Goal: Use online tool/utility: Use online tool/utility

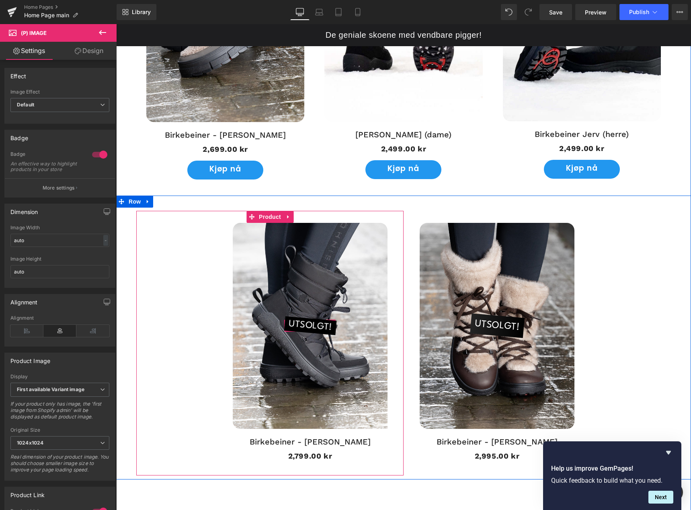
click at [280, 278] on img at bounding box center [310, 326] width 155 height 206
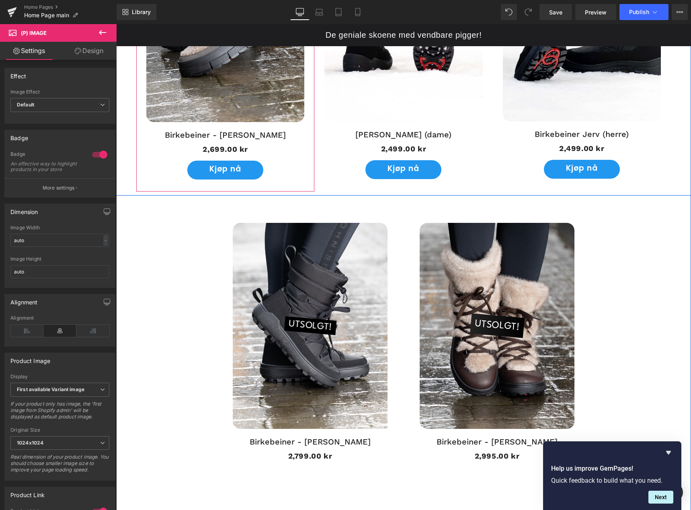
click at [241, 86] on img at bounding box center [225, 17] width 158 height 211
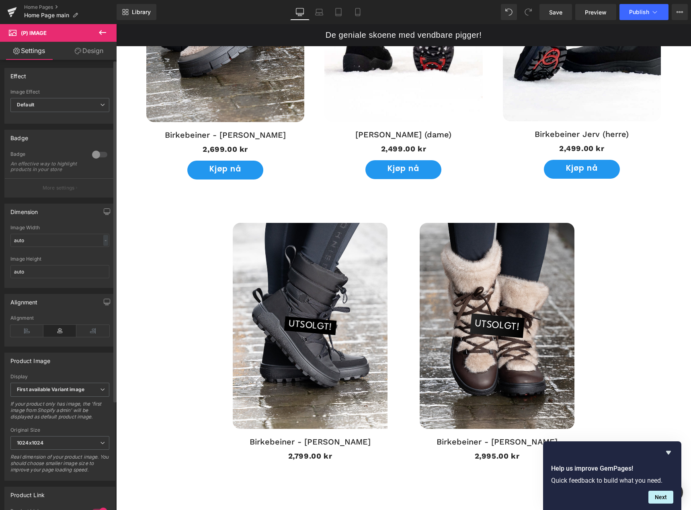
click at [92, 156] on div at bounding box center [99, 154] width 19 height 13
click at [78, 190] on button "More settings" at bounding box center [60, 187] width 110 height 19
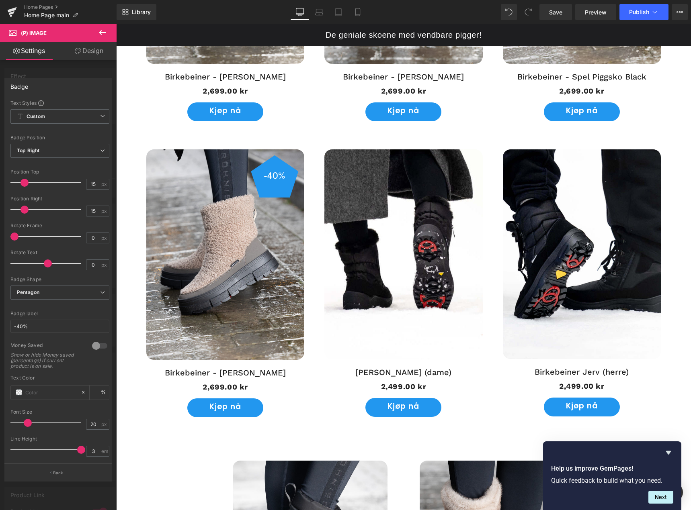
scroll to position [683, 0]
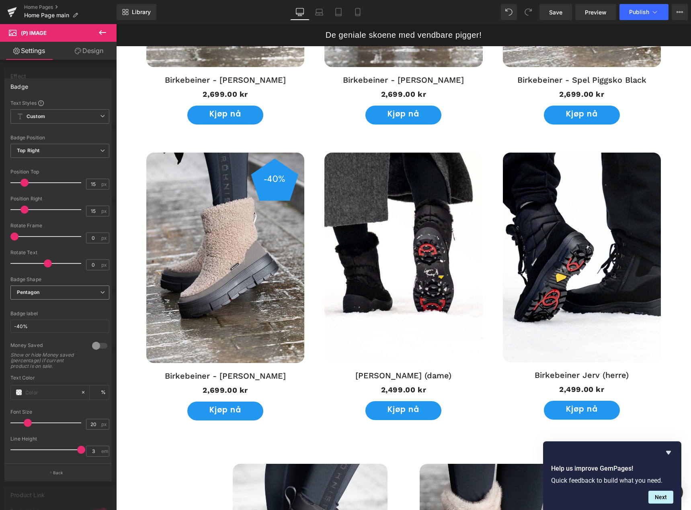
click at [55, 297] on span "Pentagon" at bounding box center [59, 293] width 99 height 14
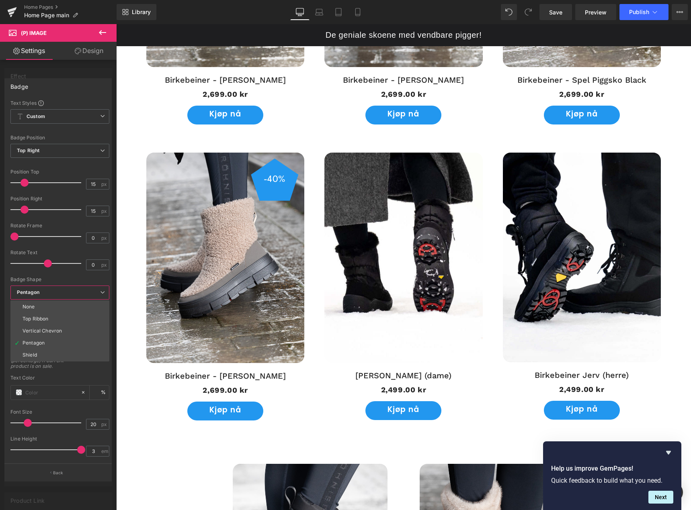
click at [62, 296] on span "Pentagon" at bounding box center [59, 293] width 99 height 14
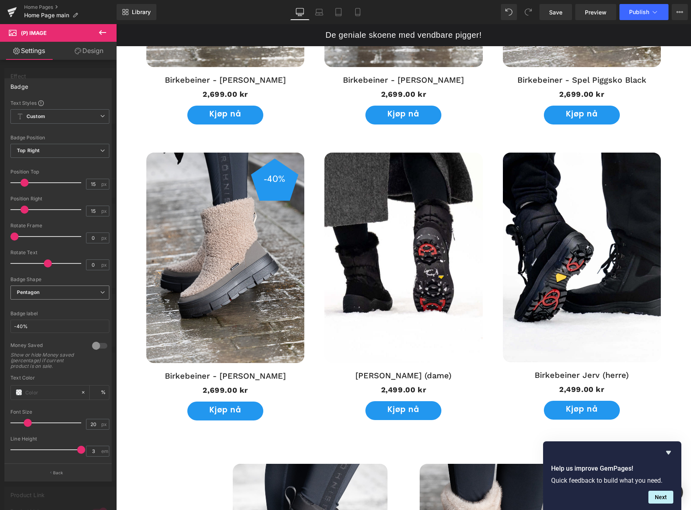
click at [62, 296] on span "Pentagon" at bounding box center [59, 293] width 99 height 14
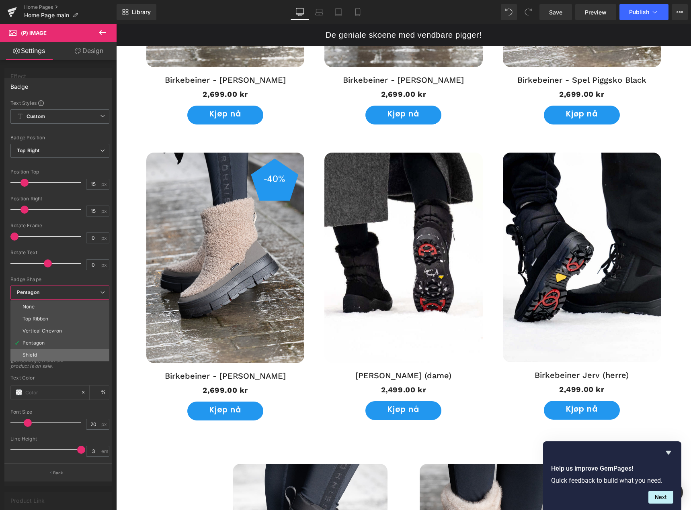
click at [55, 350] on li "Shield" at bounding box center [59, 355] width 99 height 12
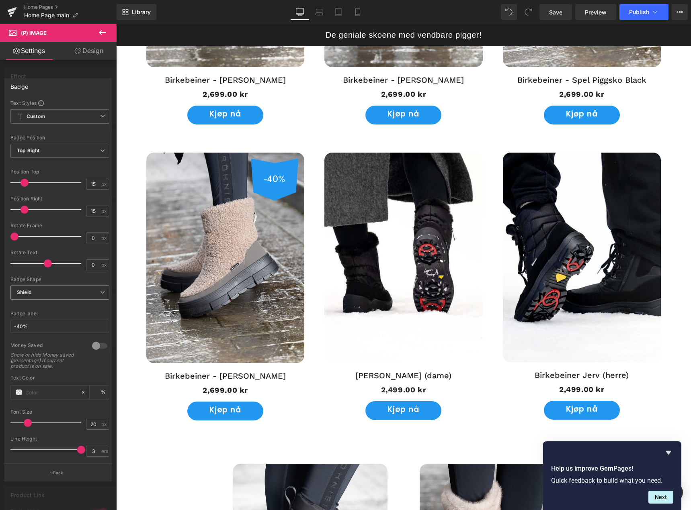
click at [57, 294] on span "Shield" at bounding box center [59, 293] width 99 height 14
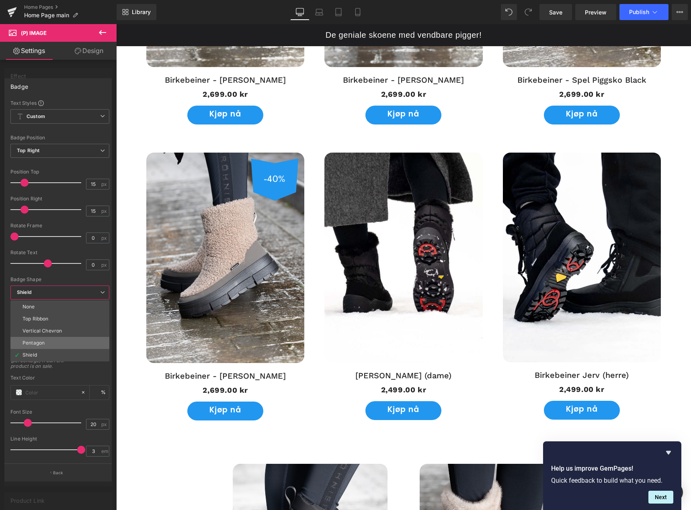
click at [53, 342] on li "Pentagon" at bounding box center [59, 343] width 99 height 12
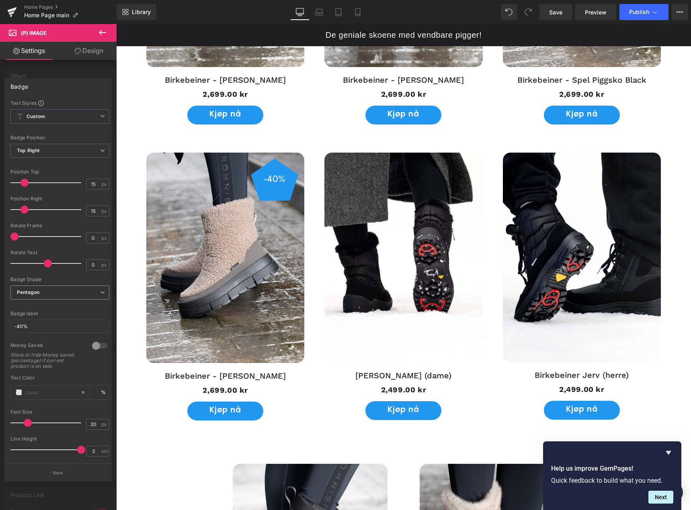
click at [56, 290] on span "Pentagon" at bounding box center [59, 293] width 99 height 14
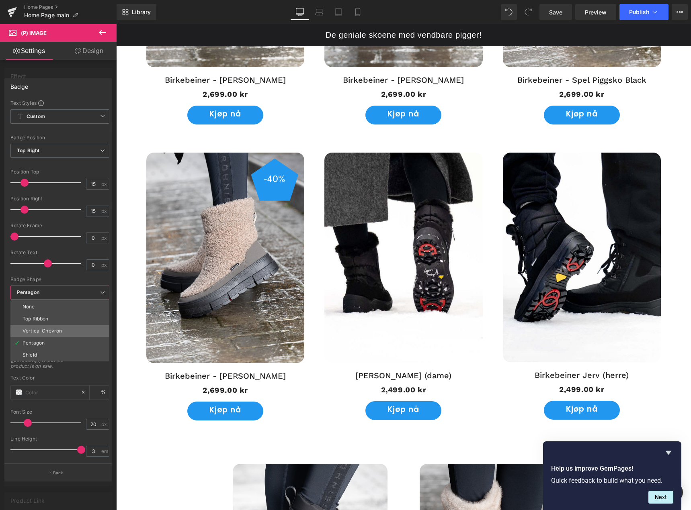
click at [53, 327] on li "Vertical Chevron" at bounding box center [59, 331] width 99 height 12
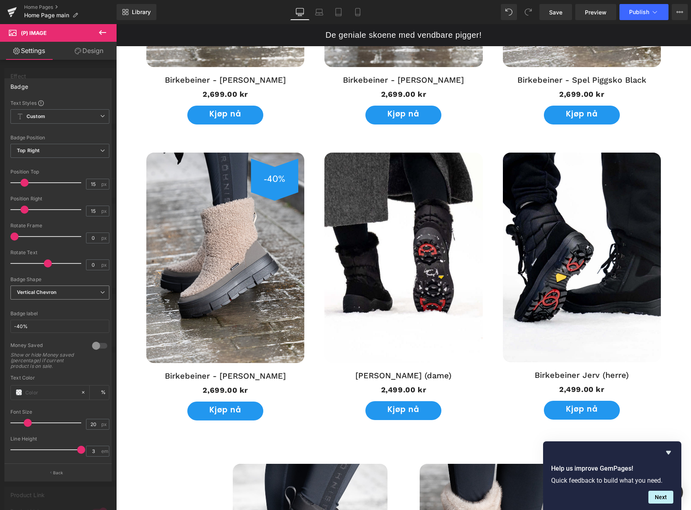
click at [53, 292] on b "Vertical Chevron" at bounding box center [36, 292] width 39 height 6
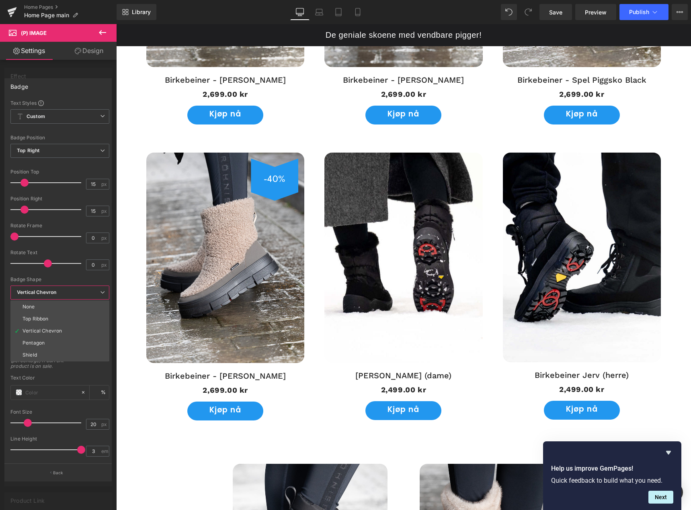
click at [51, 317] on li "Top Ribbon" at bounding box center [59, 319] width 99 height 12
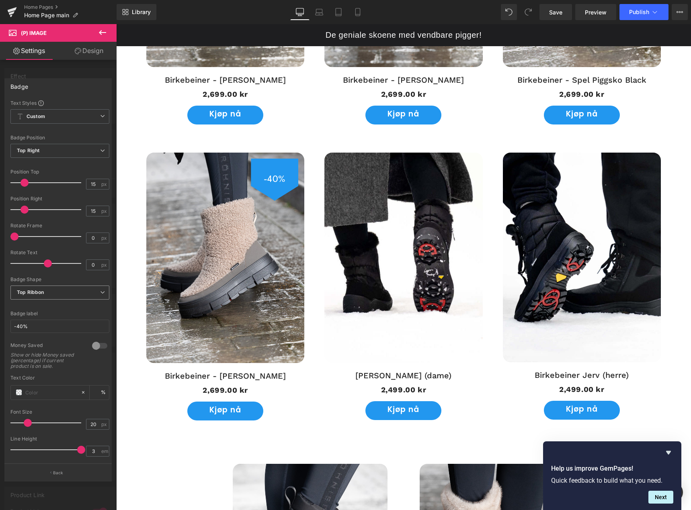
click at [59, 294] on span "Top Ribbon" at bounding box center [59, 293] width 99 height 14
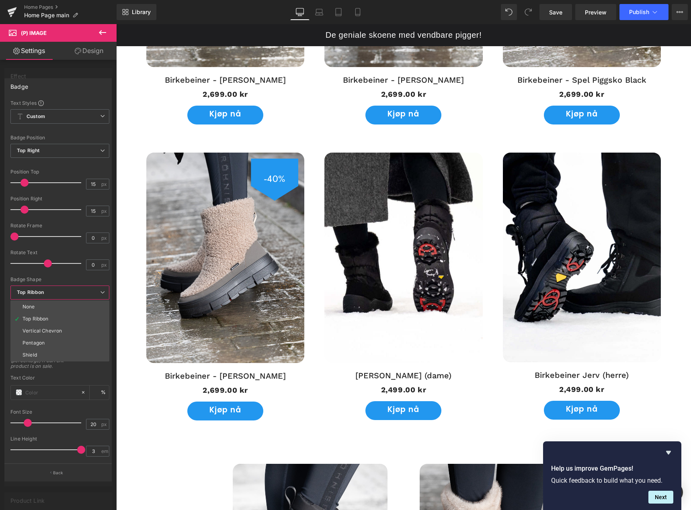
click at [51, 308] on li "None" at bounding box center [59, 307] width 99 height 12
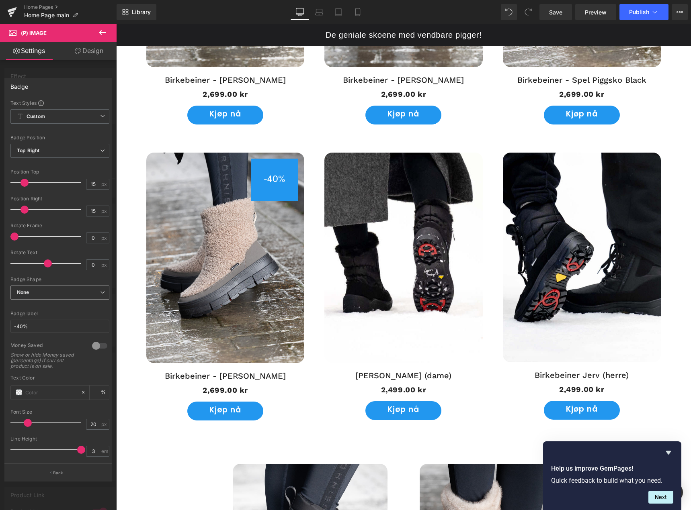
click at [59, 292] on span "None" at bounding box center [59, 293] width 99 height 14
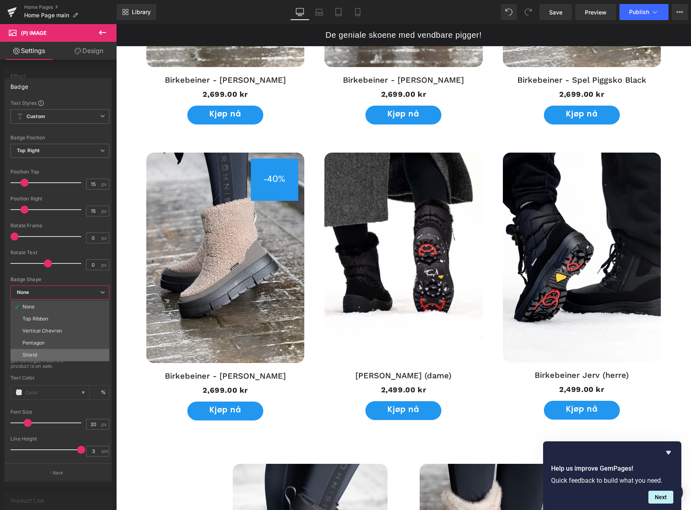
click at [53, 351] on li "Shield" at bounding box center [59, 355] width 99 height 12
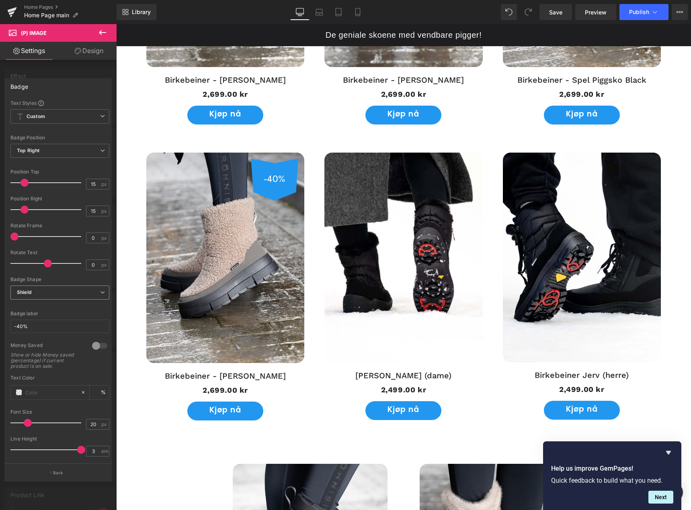
click at [58, 292] on span "Shield" at bounding box center [59, 293] width 99 height 14
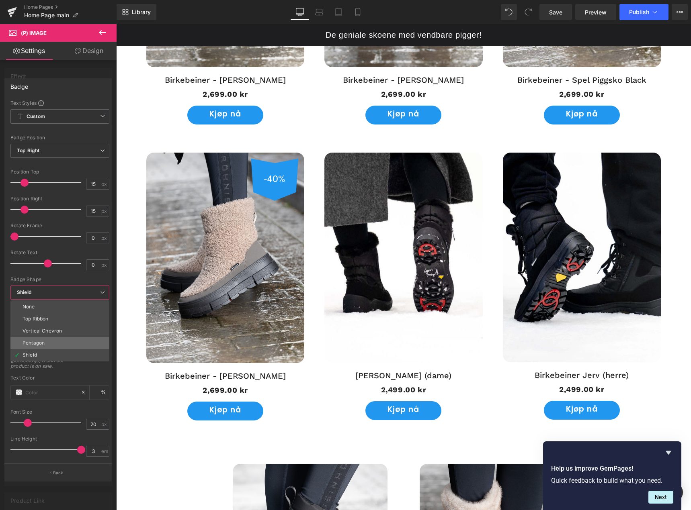
click at [52, 342] on li "Pentagon" at bounding box center [59, 343] width 99 height 12
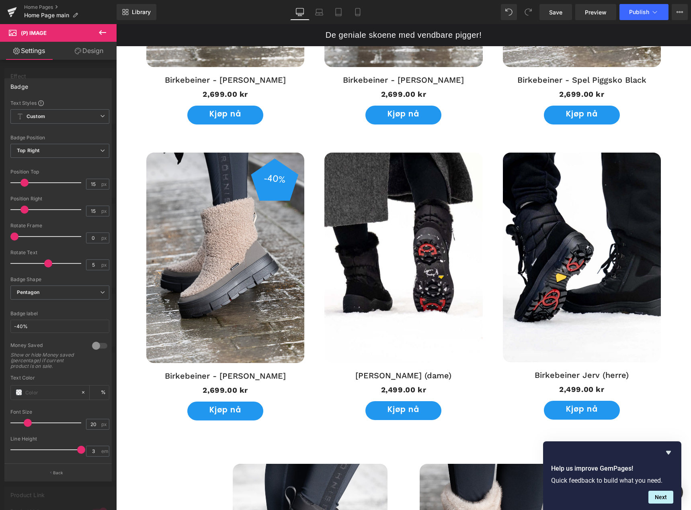
type input "0"
click at [48, 266] on span at bounding box center [48, 264] width 8 height 8
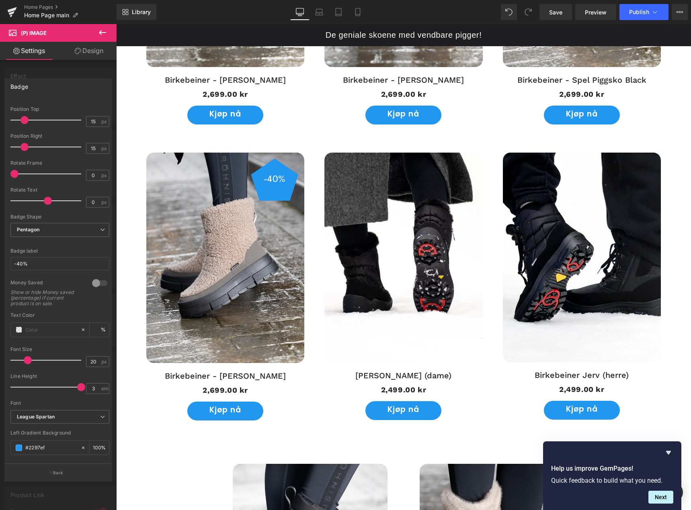
scroll to position [80, 0]
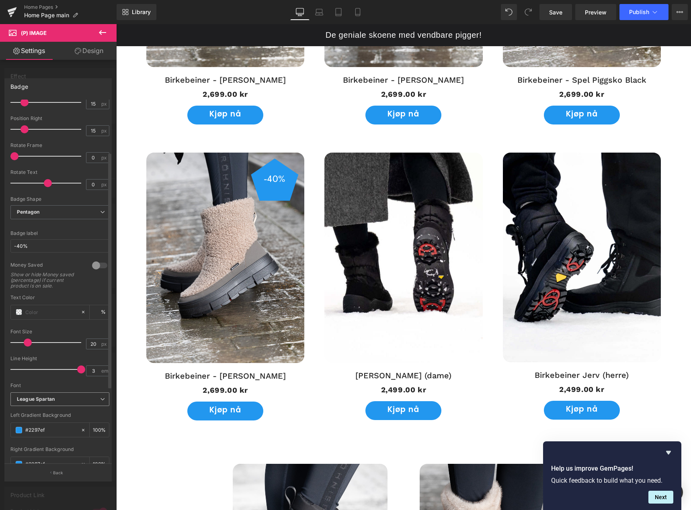
click at [67, 399] on b "League Spartan" at bounding box center [58, 399] width 83 height 7
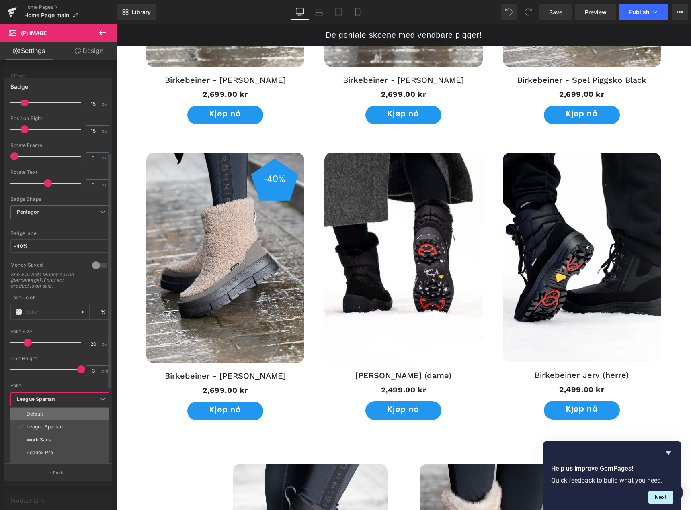
click at [64, 411] on li "Default" at bounding box center [59, 414] width 99 height 13
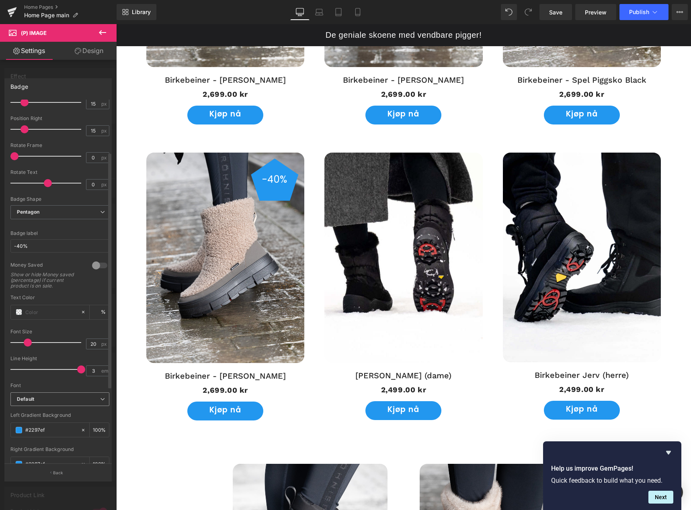
click at [67, 396] on b "Default" at bounding box center [58, 399] width 83 height 7
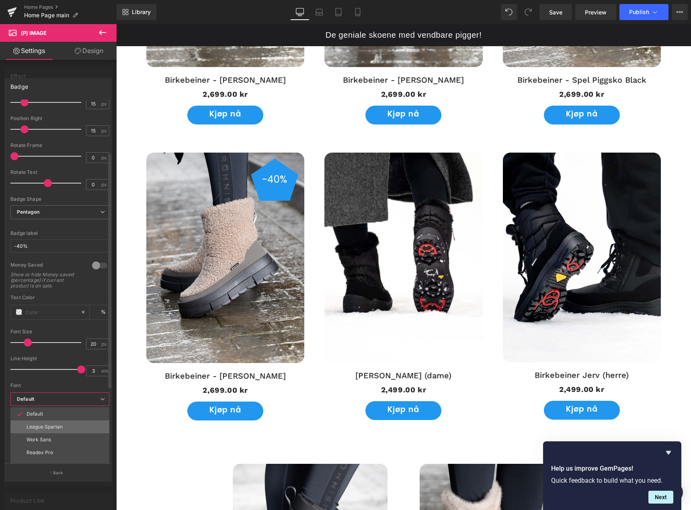
click at [64, 425] on li "League Spartan" at bounding box center [59, 427] width 99 height 13
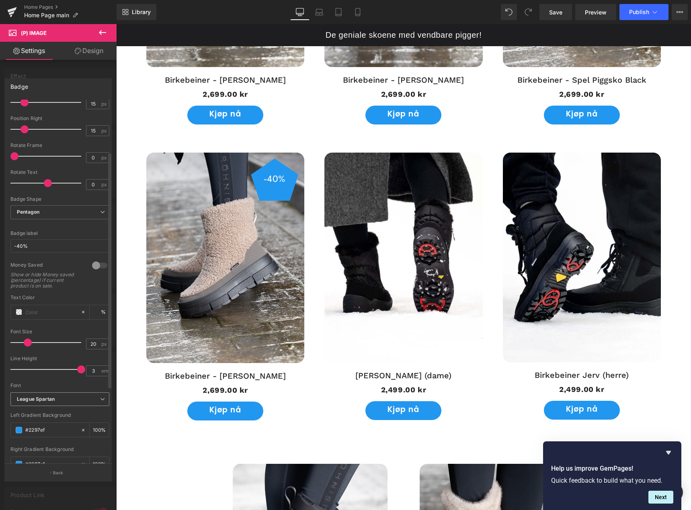
click at [65, 395] on span "League Spartan" at bounding box center [59, 400] width 99 height 14
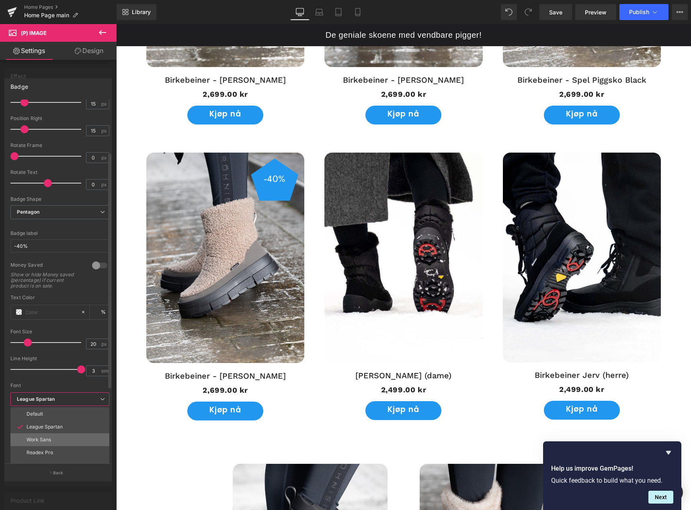
click at [62, 436] on li "Work Sans" at bounding box center [59, 440] width 99 height 13
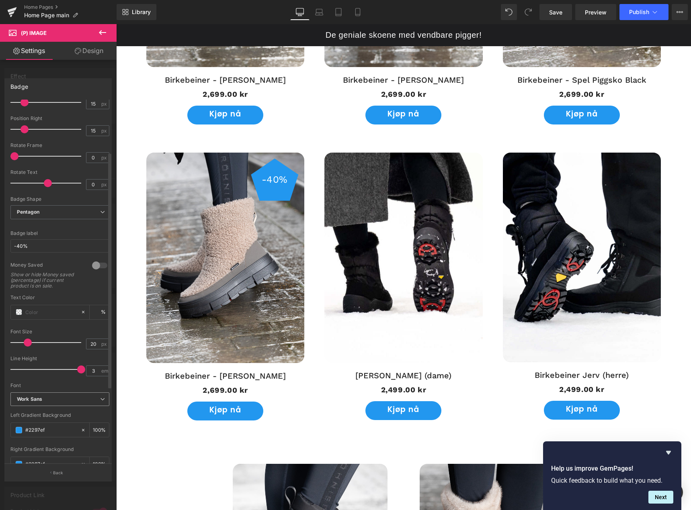
click at [63, 401] on b "Work Sans" at bounding box center [58, 399] width 83 height 7
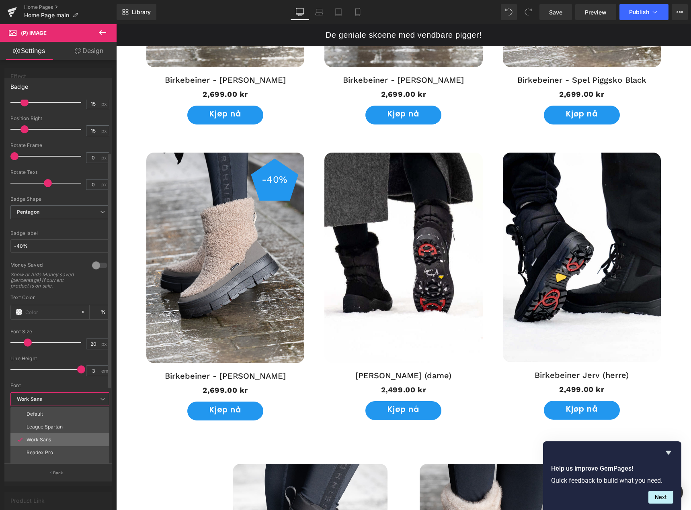
click at [55, 446] on li "Work Sans" at bounding box center [59, 440] width 99 height 13
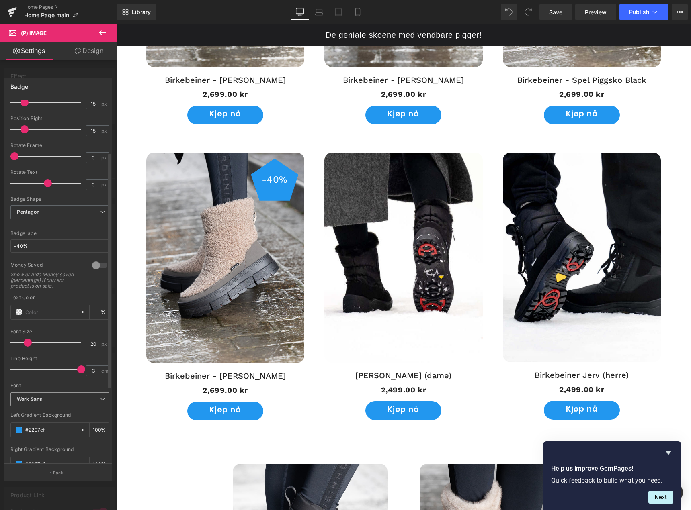
click at [60, 404] on span "Work Sans" at bounding box center [59, 400] width 99 height 14
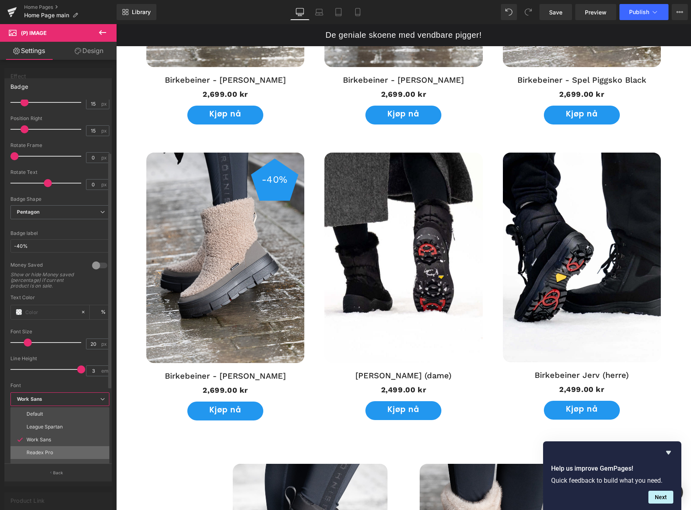
click at [52, 450] on p "Readex Pro" at bounding box center [40, 453] width 27 height 6
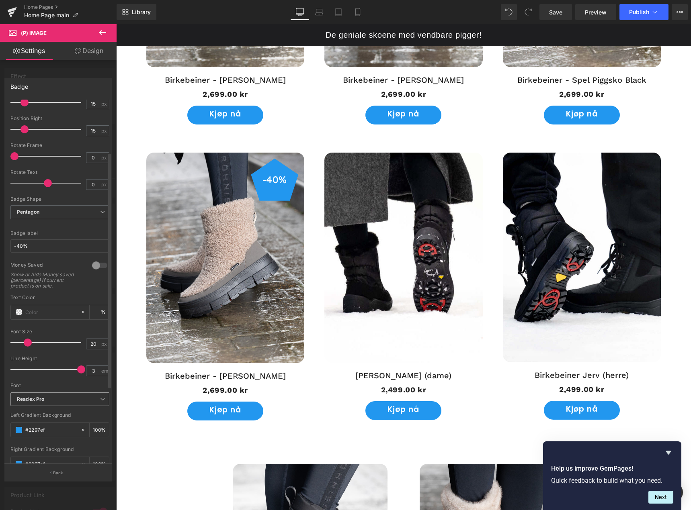
click at [60, 398] on b "Readex Pro" at bounding box center [58, 399] width 83 height 7
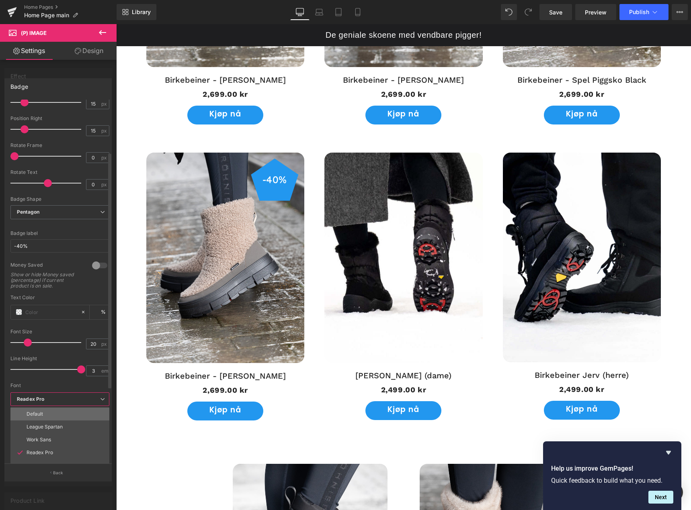
click at [59, 417] on li "Default" at bounding box center [59, 414] width 99 height 13
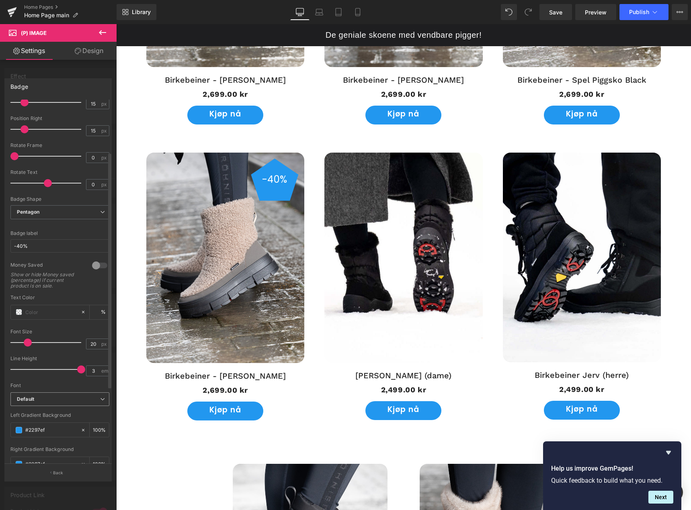
click at [61, 397] on b "Default" at bounding box center [58, 399] width 83 height 7
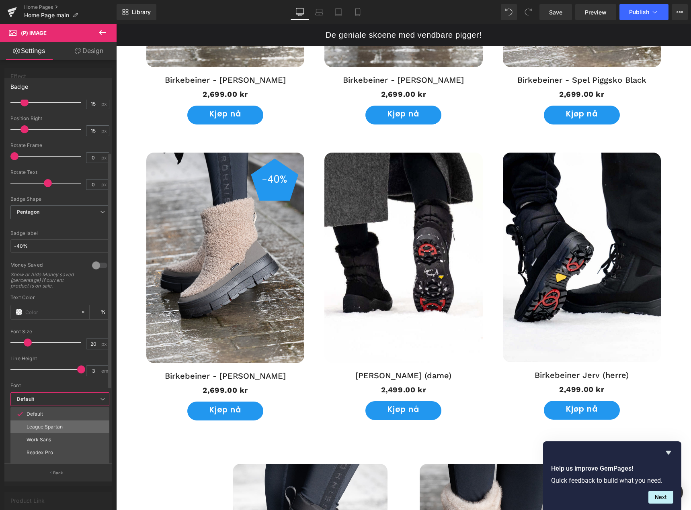
click at [58, 424] on p "League Spartan" at bounding box center [45, 427] width 36 height 6
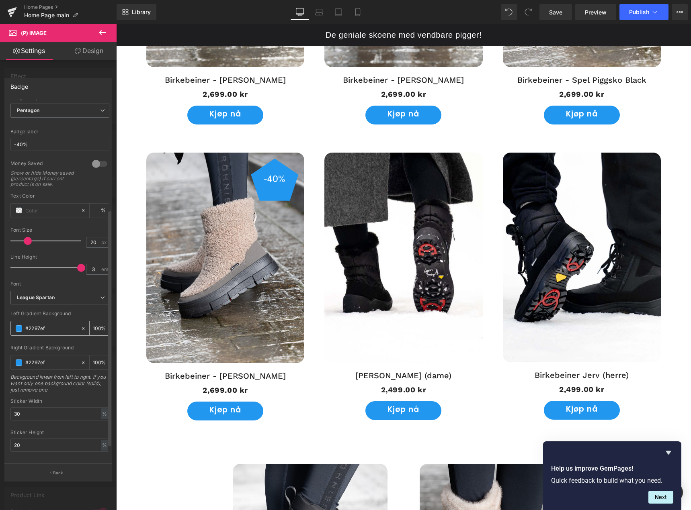
scroll to position [193, 0]
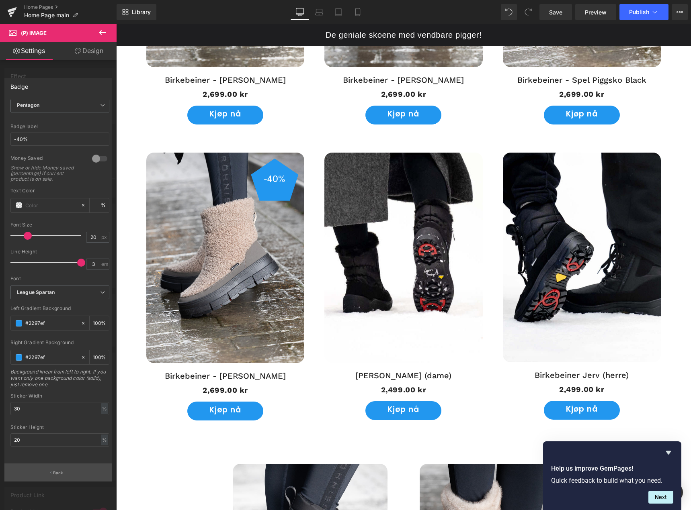
click at [59, 474] on p "Back" at bounding box center [58, 473] width 10 height 6
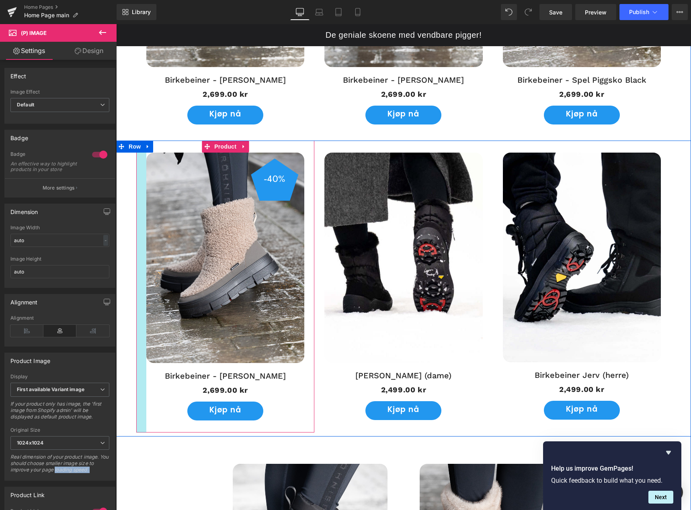
drag, startPoint x: 176, startPoint y: 498, endPoint x: 135, endPoint y: 246, distance: 254.7
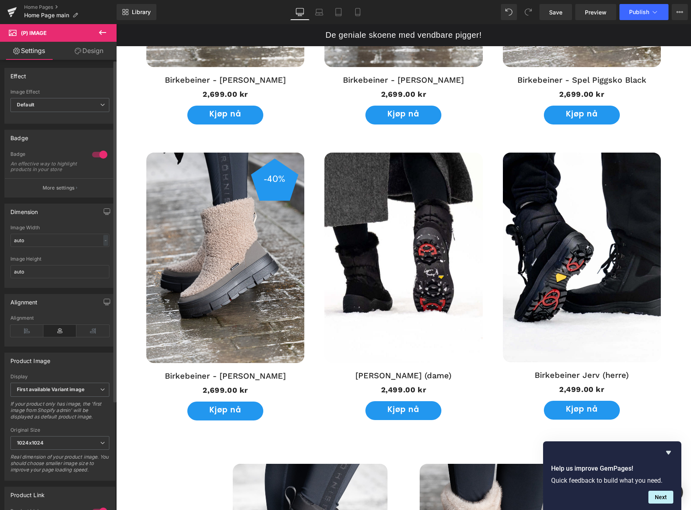
click at [102, 157] on div at bounding box center [99, 154] width 19 height 13
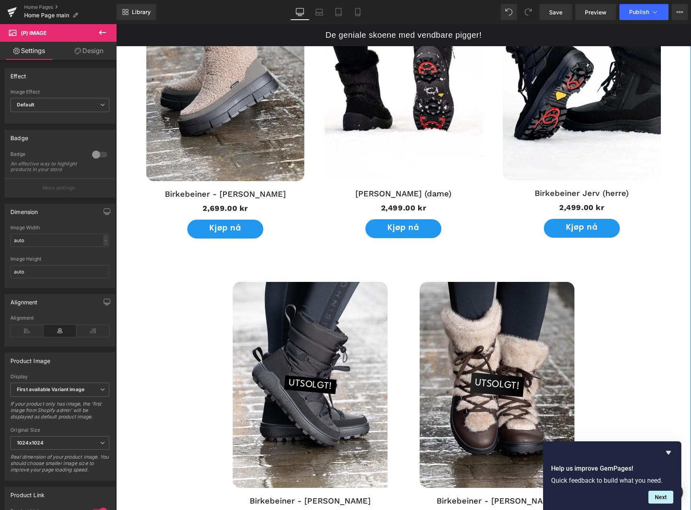
scroll to position [884, 0]
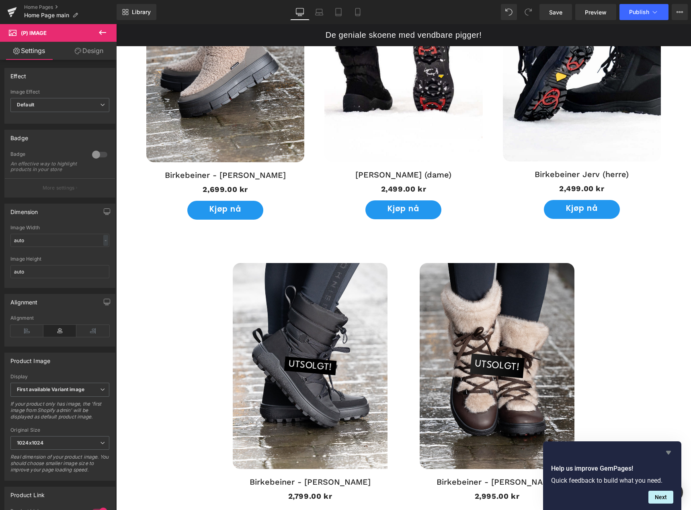
click at [668, 453] on icon "Hide survey" at bounding box center [668, 453] width 5 height 4
